Goal: Transaction & Acquisition: Obtain resource

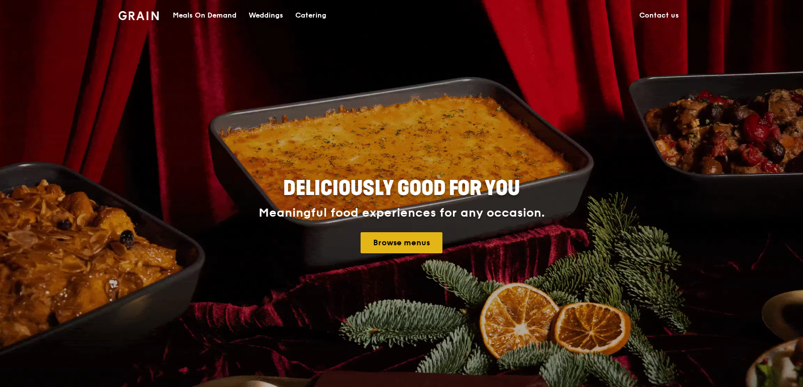
click at [388, 243] on link "Browse menus" at bounding box center [402, 242] width 82 height 21
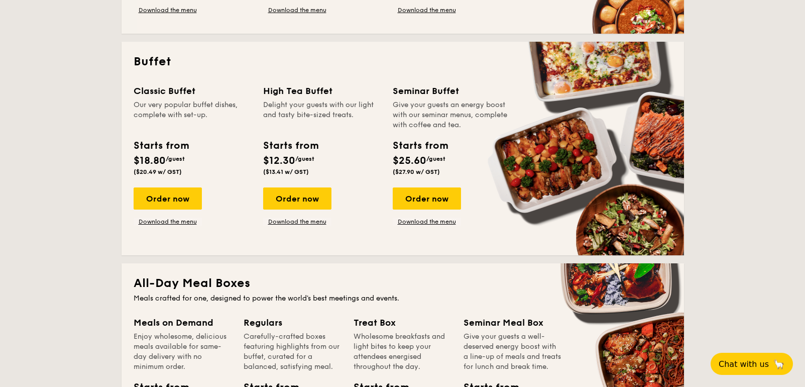
scroll to position [417, 0]
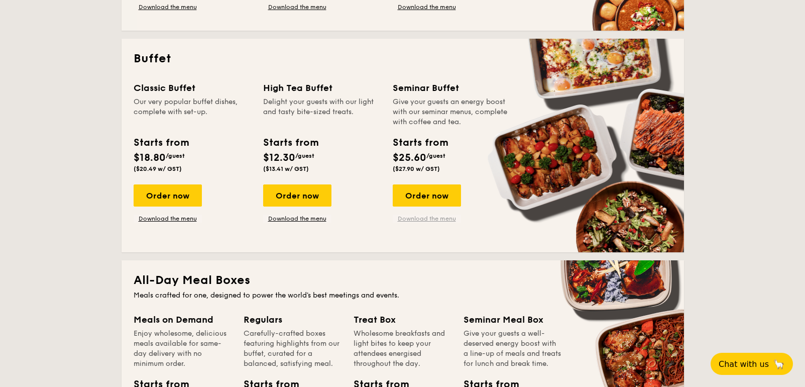
click at [419, 216] on link "Download the menu" at bounding box center [427, 218] width 68 height 8
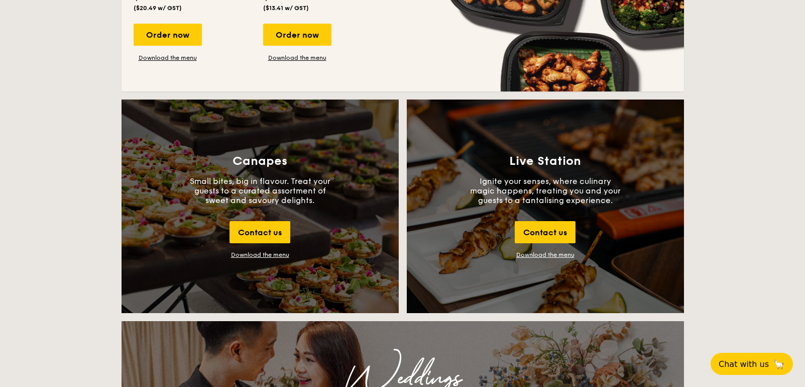
scroll to position [1180, 0]
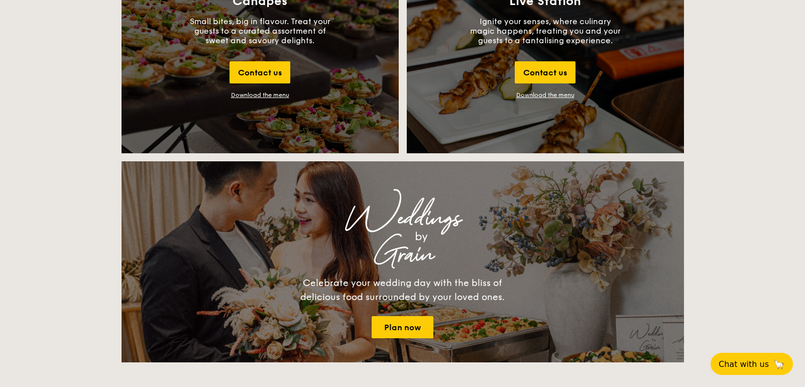
click at [551, 94] on link "Download the menu" at bounding box center [545, 94] width 58 height 7
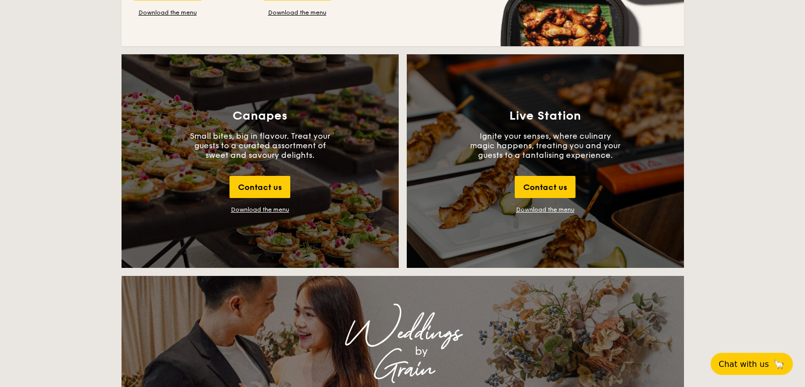
scroll to position [1052, 0]
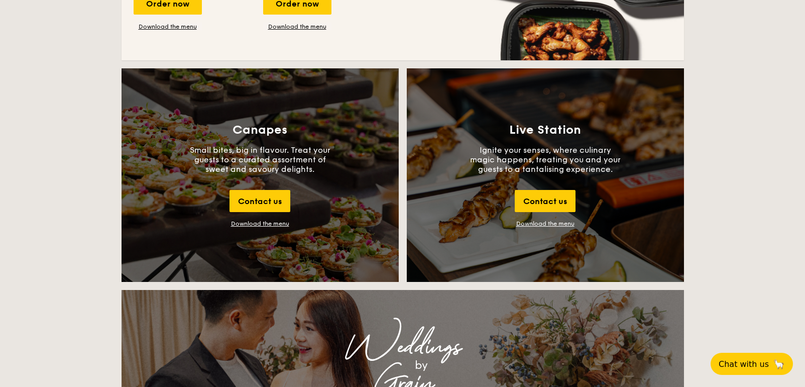
click at [280, 224] on div "Download the menu" at bounding box center [260, 223] width 58 height 7
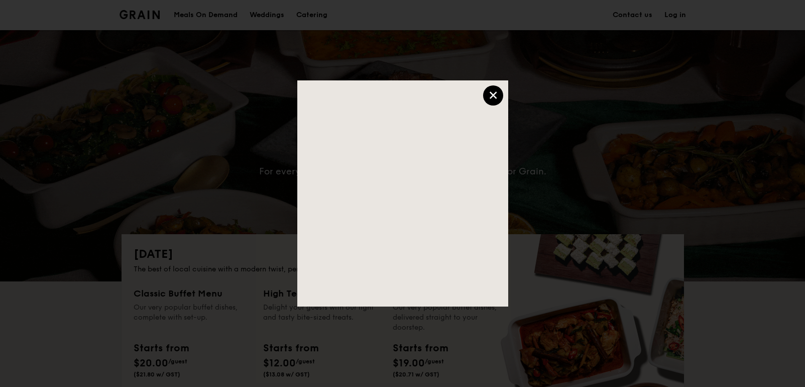
click at [490, 95] on div "×" at bounding box center [493, 95] width 20 height 20
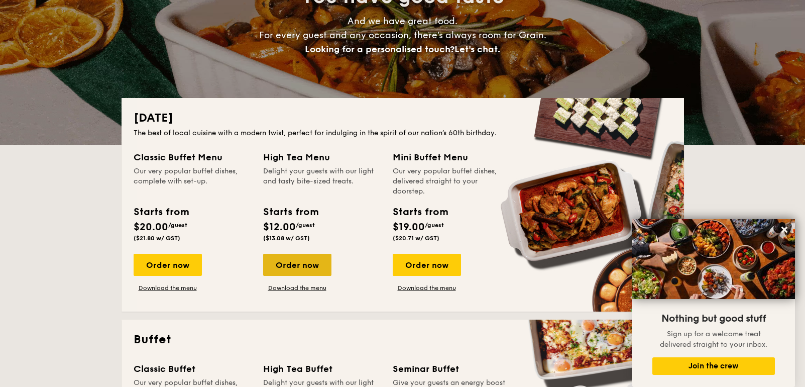
scroll to position [141, 0]
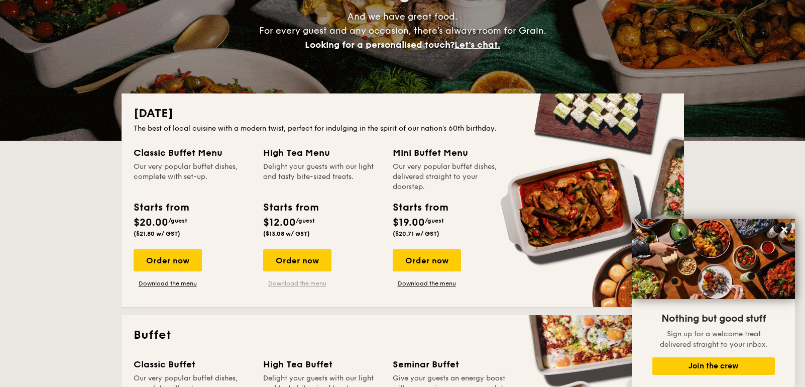
click at [308, 279] on link "Download the menu" at bounding box center [297, 283] width 68 height 8
